Goal: Information Seeking & Learning: Learn about a topic

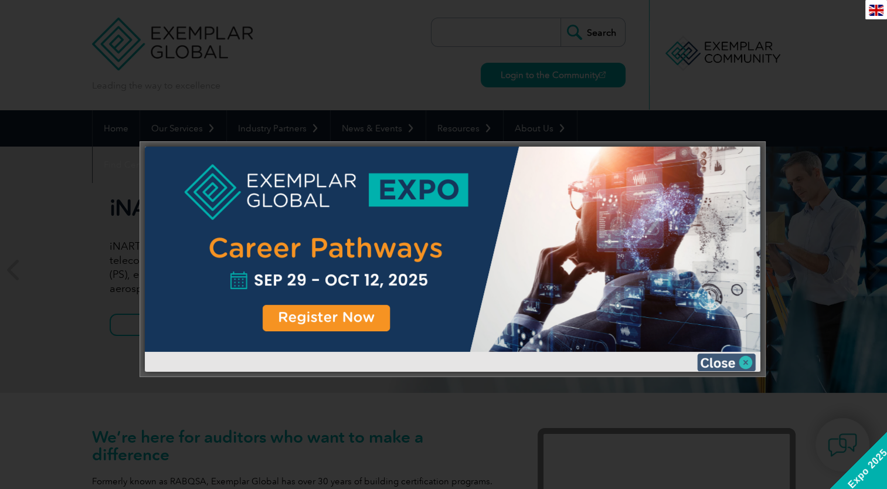
click at [742, 365] on img at bounding box center [726, 363] width 59 height 18
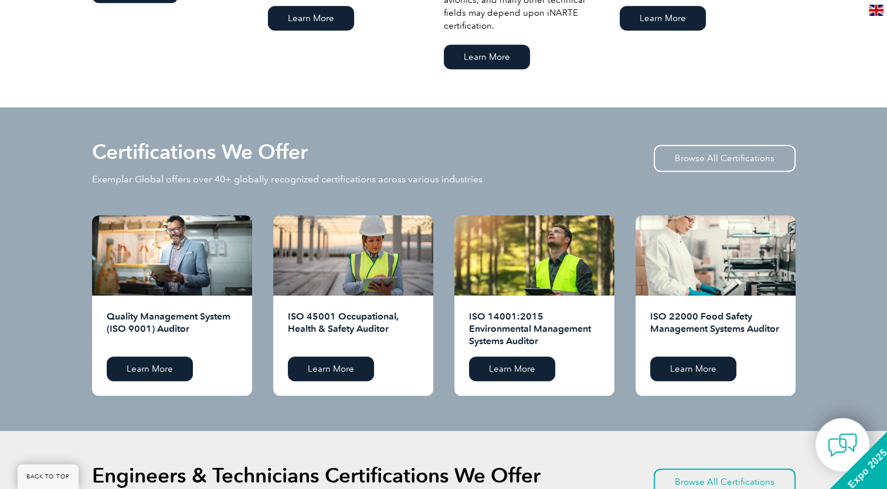
scroll to position [1055, 0]
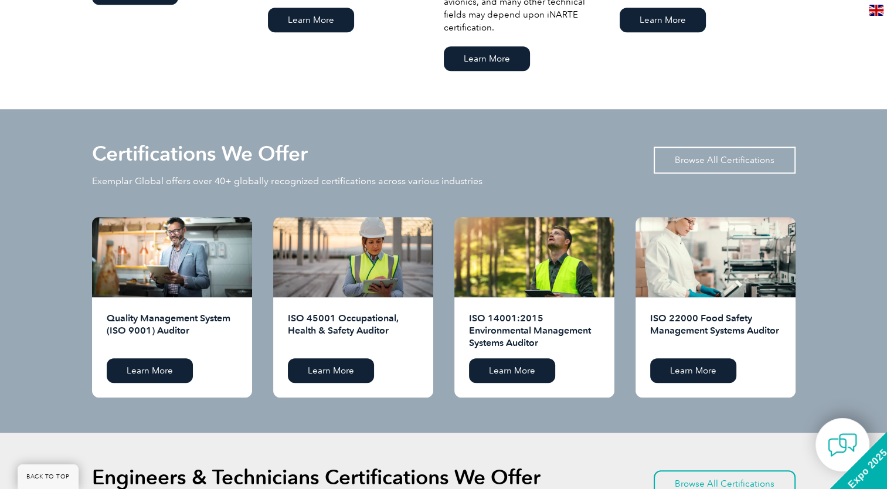
click at [727, 157] on link "Browse All Certifications" at bounding box center [725, 160] width 142 height 27
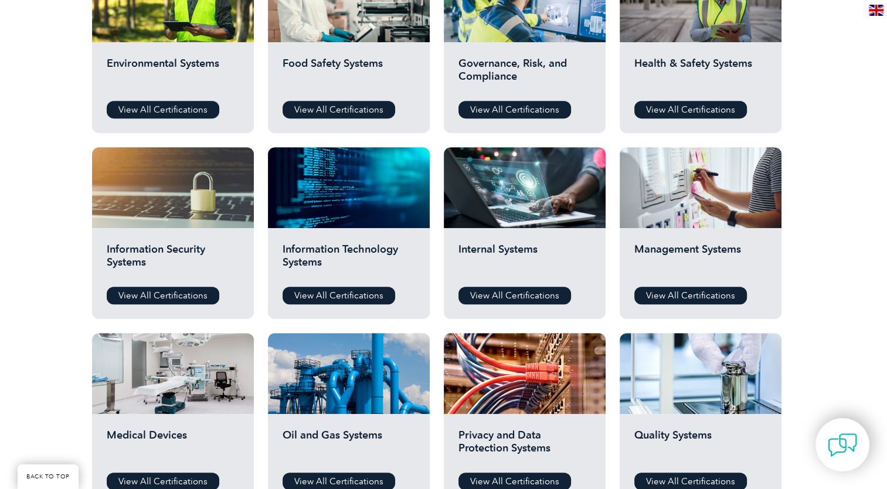
scroll to position [352, 0]
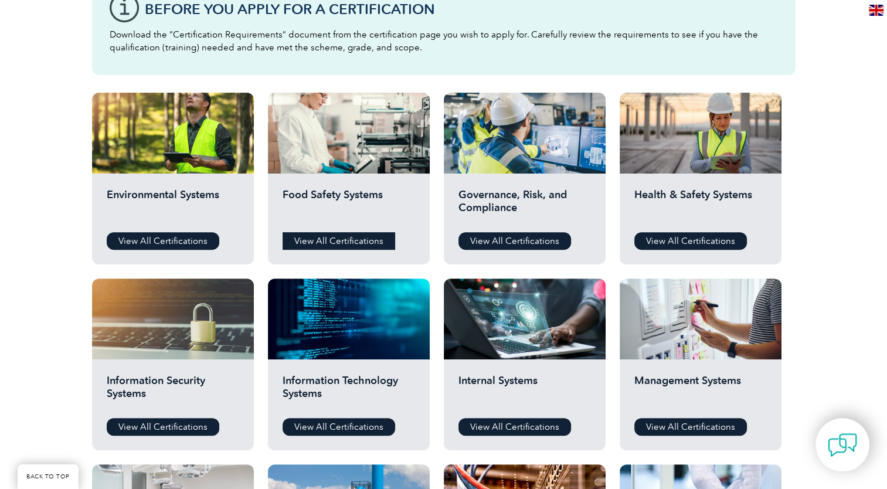
click at [347, 240] on link "View All Certifications" at bounding box center [339, 241] width 113 height 18
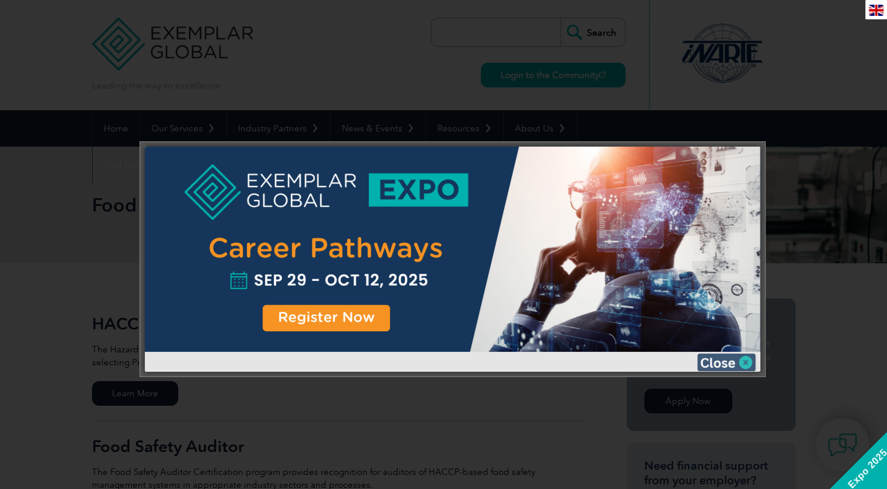
click at [741, 360] on img at bounding box center [726, 363] width 59 height 18
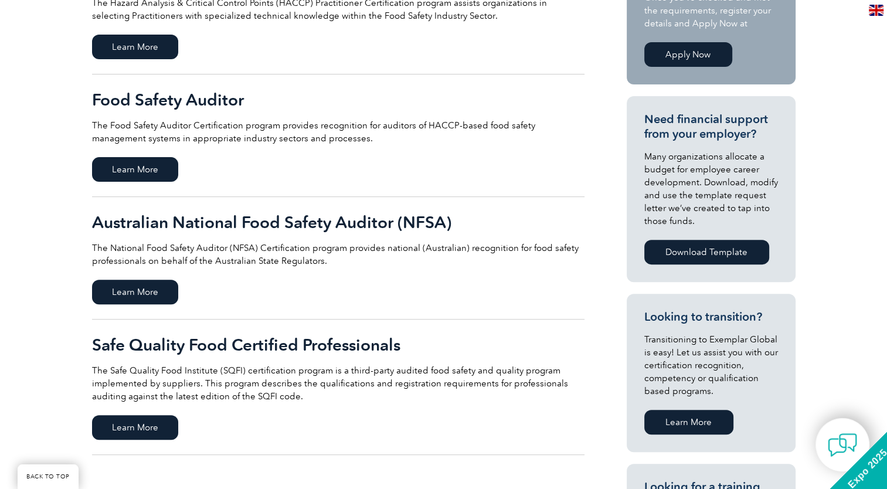
scroll to position [293, 0]
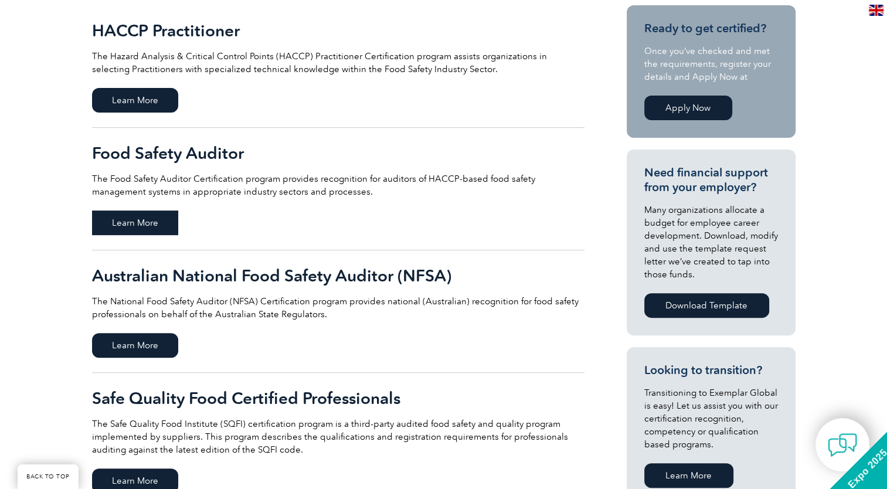
click at [131, 220] on span "Learn More" at bounding box center [135, 223] width 86 height 25
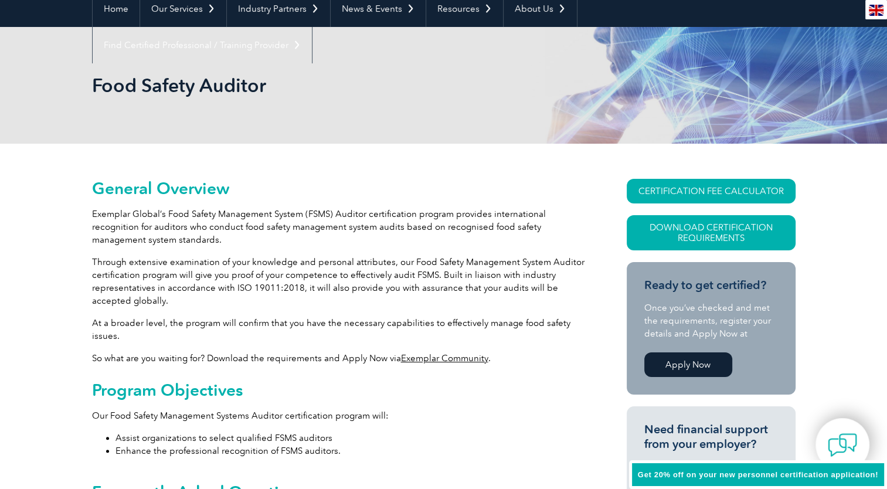
scroll to position [176, 0]
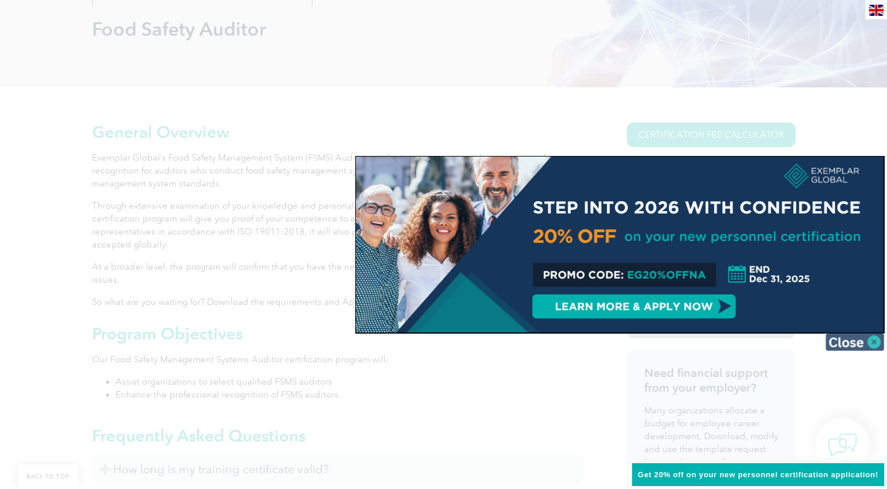
click at [864, 342] on img at bounding box center [855, 342] width 59 height 18
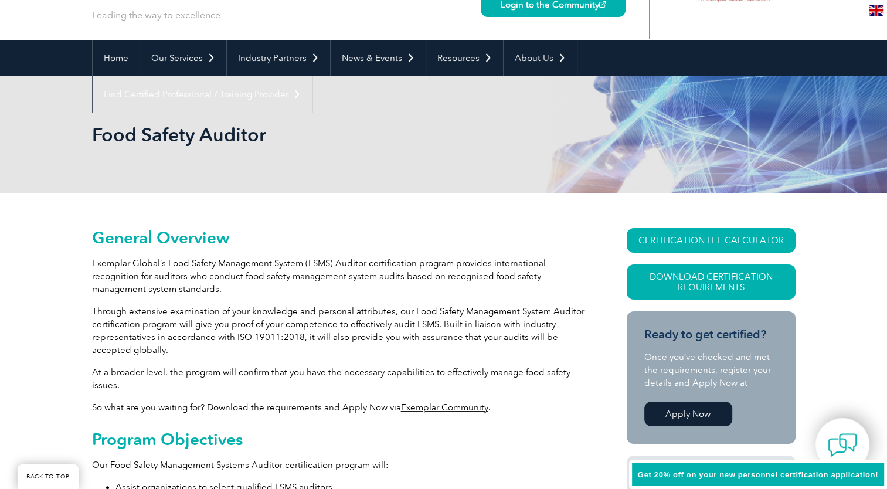
scroll to position [59, 0]
